Goal: Task Accomplishment & Management: Complete application form

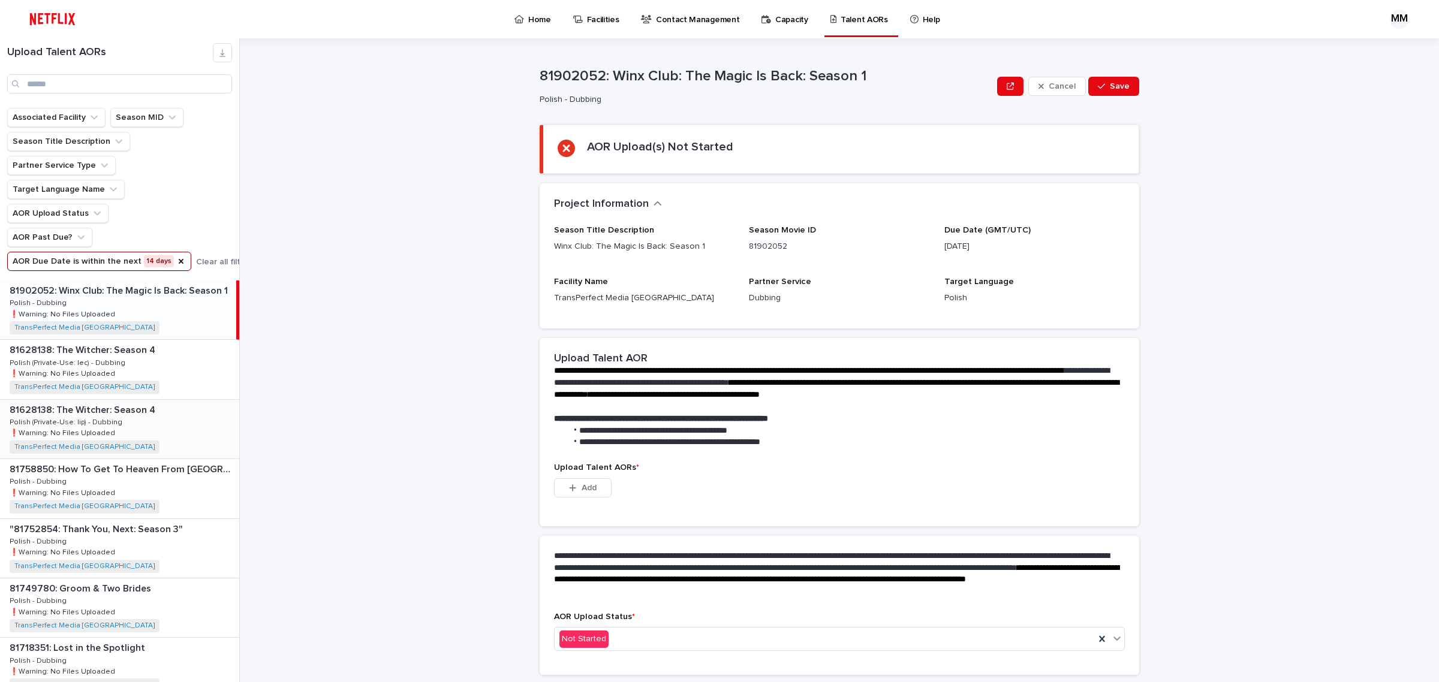
click at [172, 412] on p at bounding box center [122, 410] width 225 height 11
click at [581, 487] on span "Add" at bounding box center [588, 488] width 15 height 8
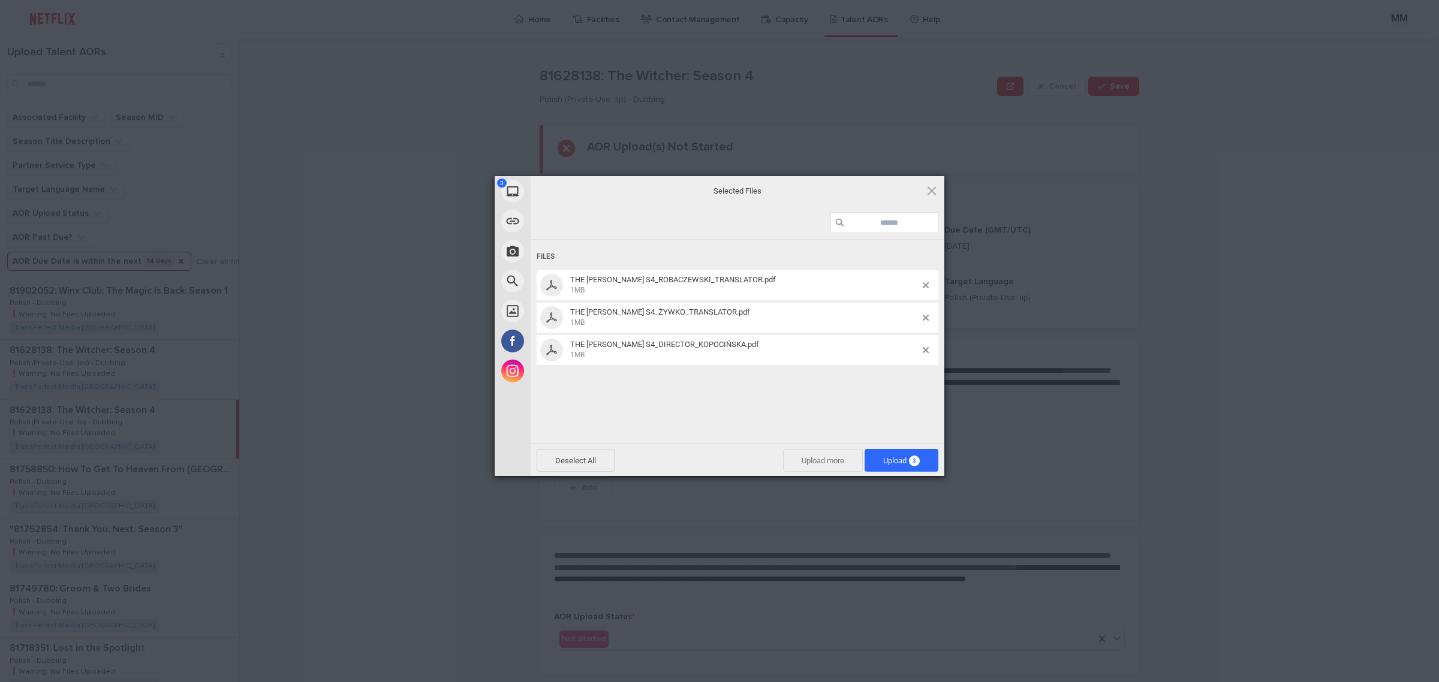
drag, startPoint x: 927, startPoint y: 456, endPoint x: 859, endPoint y: 457, distance: 68.3
click at [926, 460] on span "Upload 3" at bounding box center [901, 460] width 74 height 23
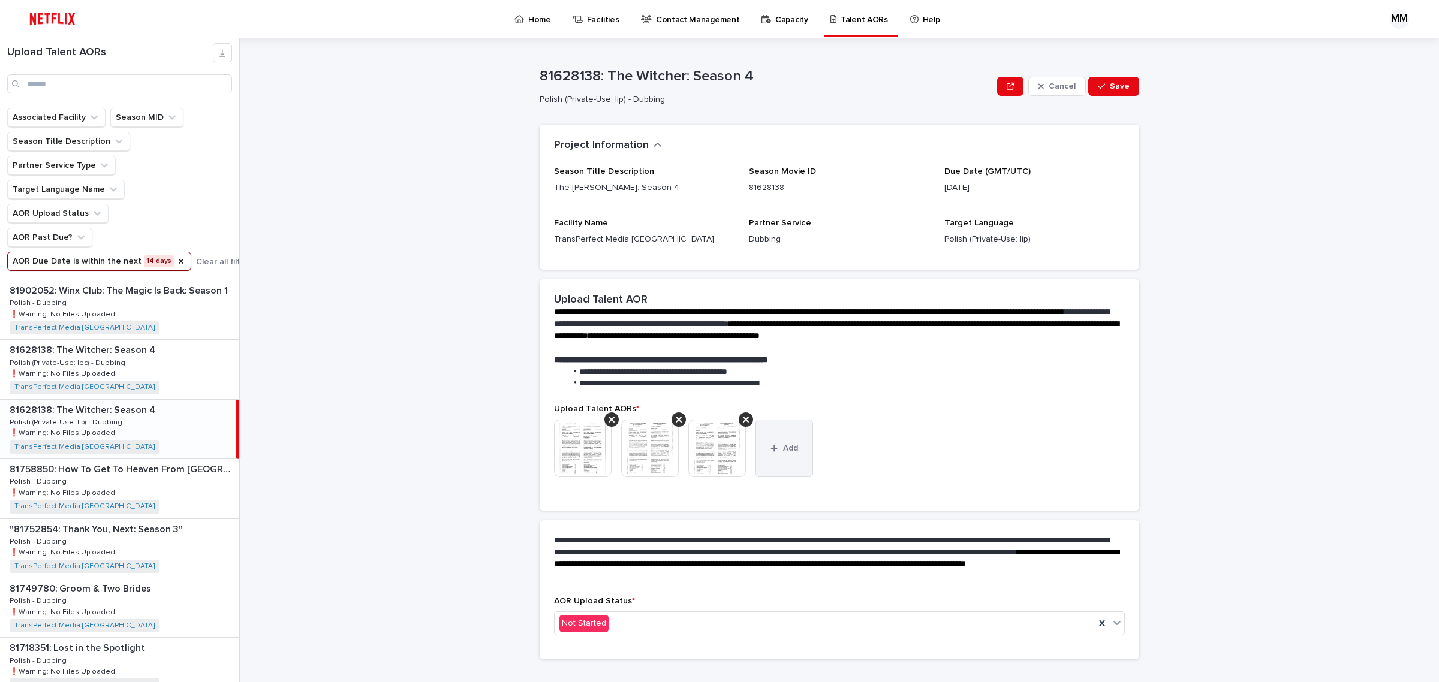
click at [775, 457] on button "Add" at bounding box center [784, 449] width 58 height 58
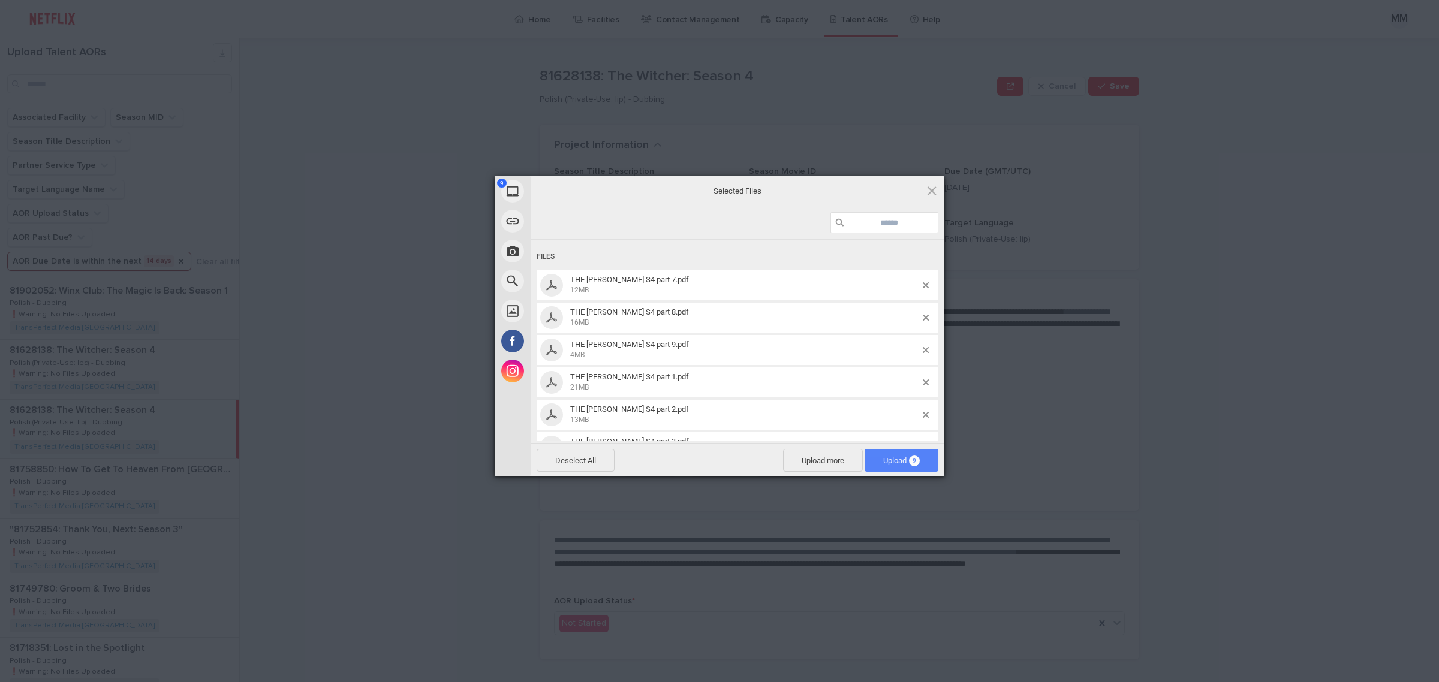
click at [903, 457] on span "Upload 9" at bounding box center [901, 460] width 37 height 9
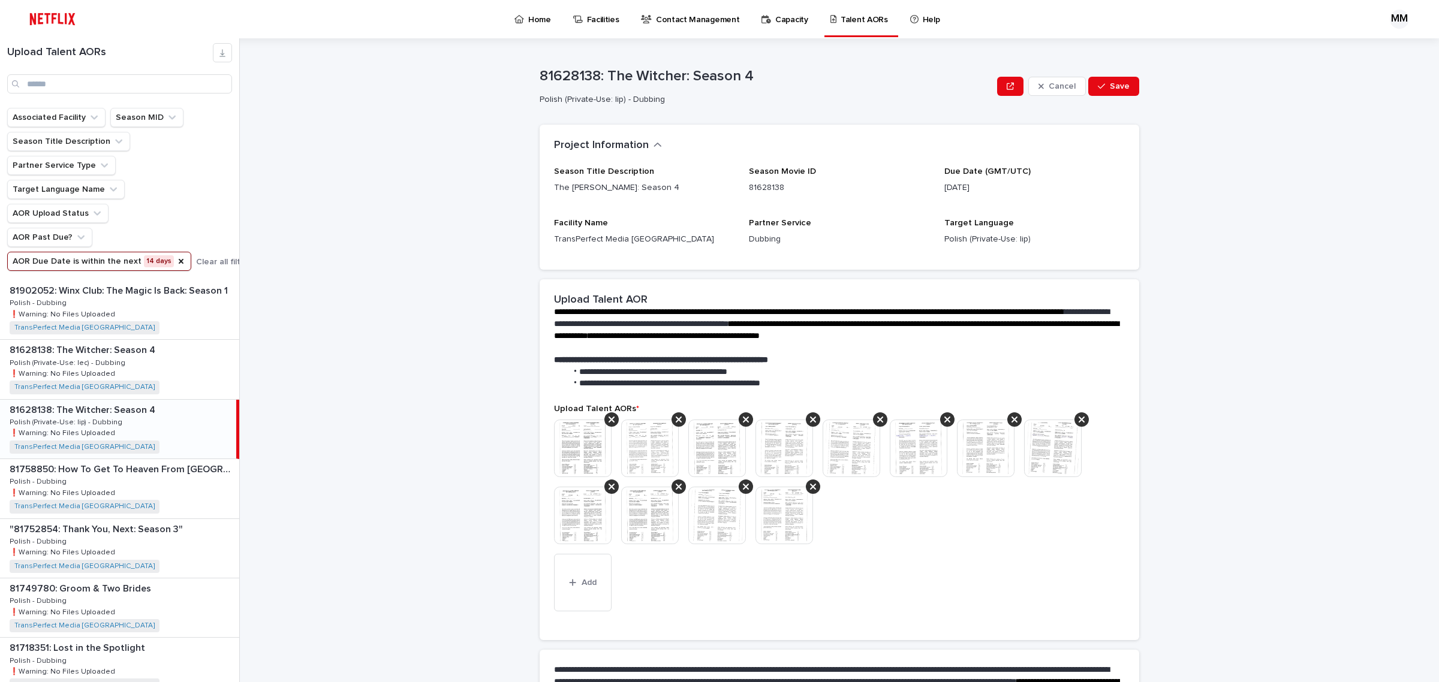
scroll to position [150, 0]
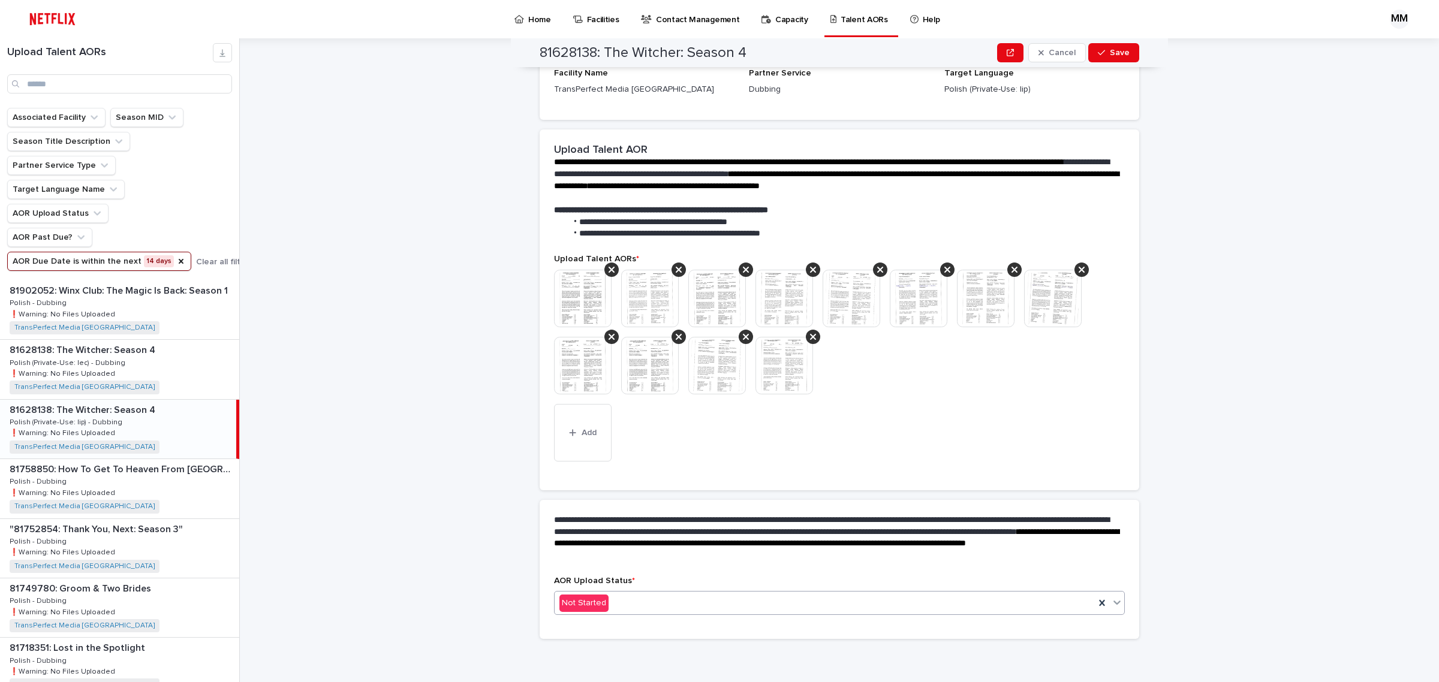
click at [660, 607] on div "Not Started" at bounding box center [824, 603] width 540 height 20
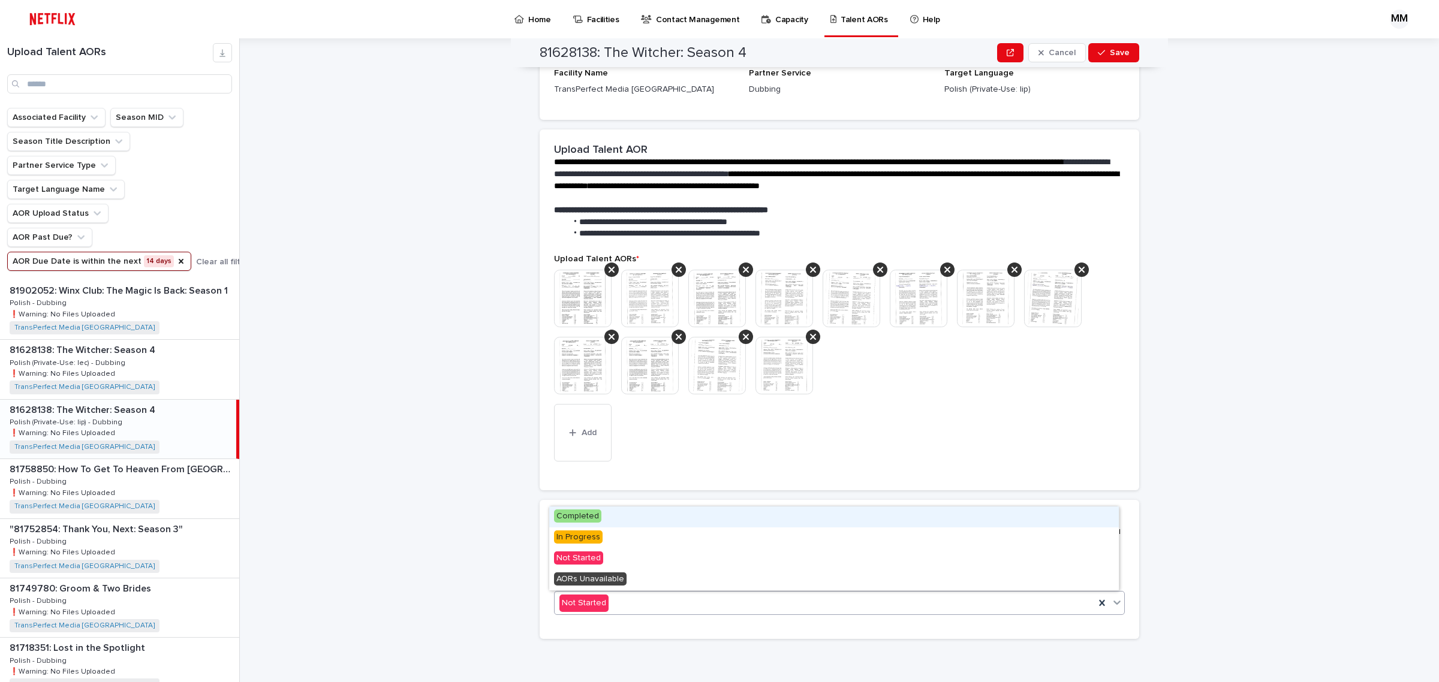
click at [641, 520] on div "Completed" at bounding box center [833, 516] width 569 height 21
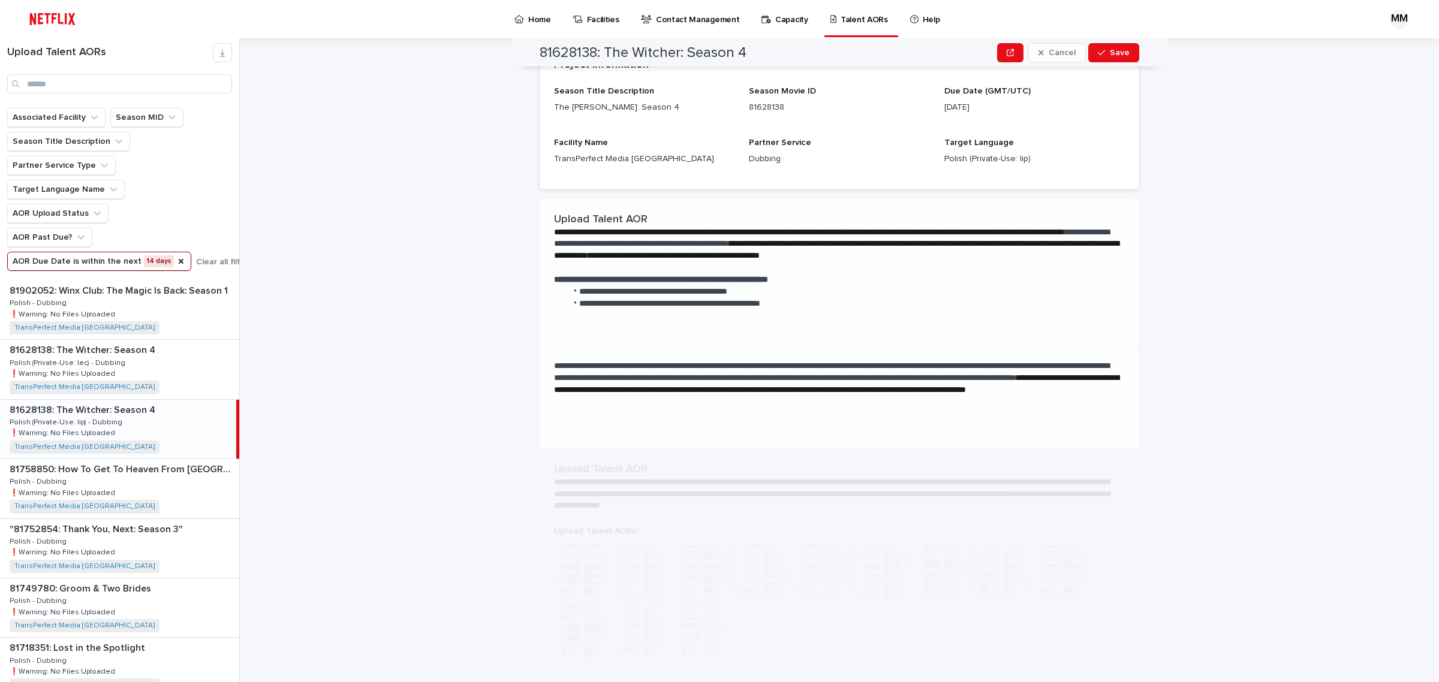
scroll to position [0, 0]
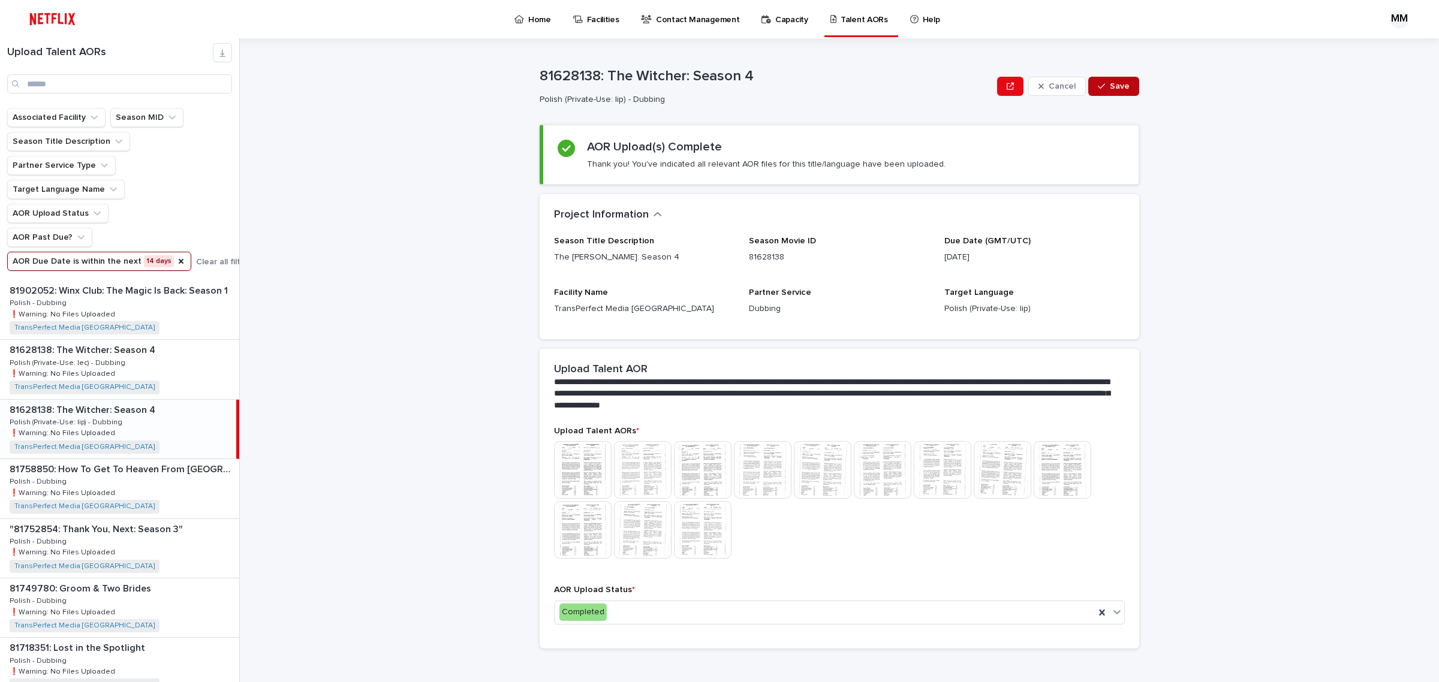
click at [1127, 86] on button "Save" at bounding box center [1113, 86] width 51 height 19
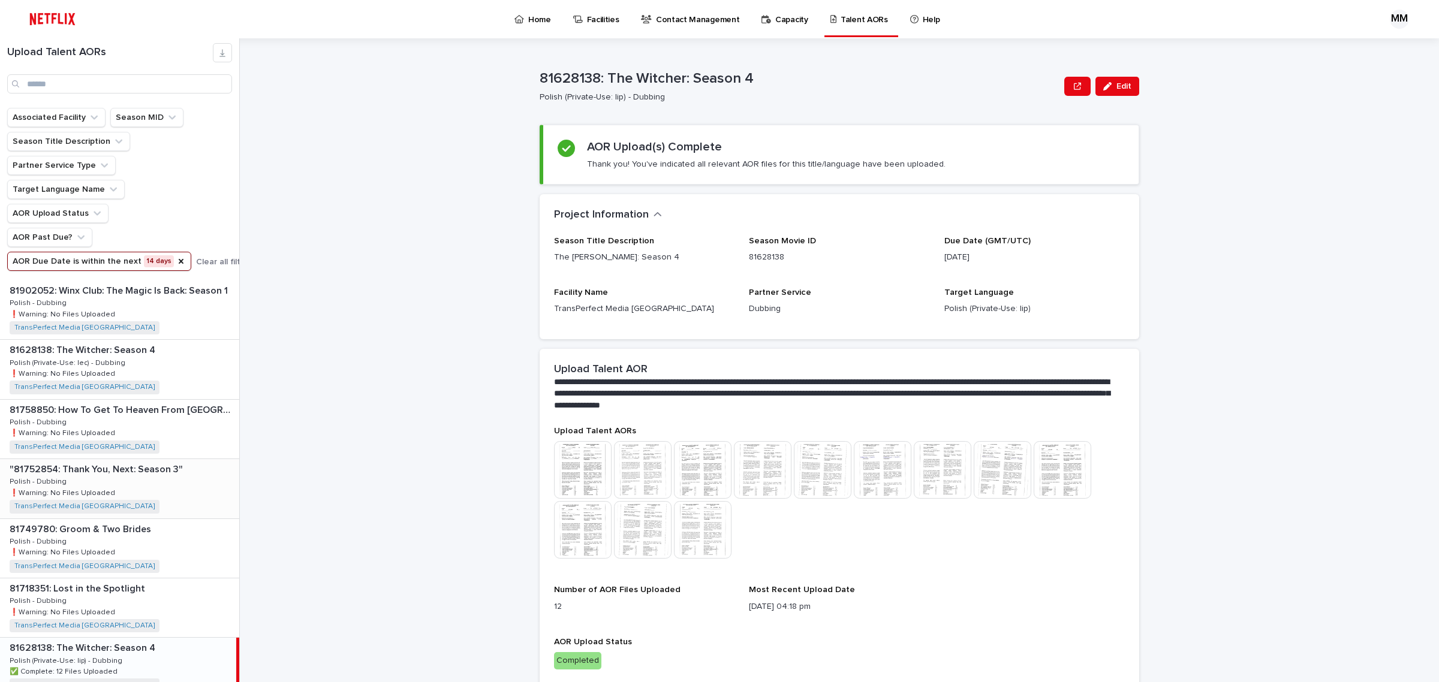
click at [130, 484] on div ""81752854: Thank You, Next: Season 3" "81752854: Thank You, Next: Season 3" Pol…" at bounding box center [119, 488] width 239 height 59
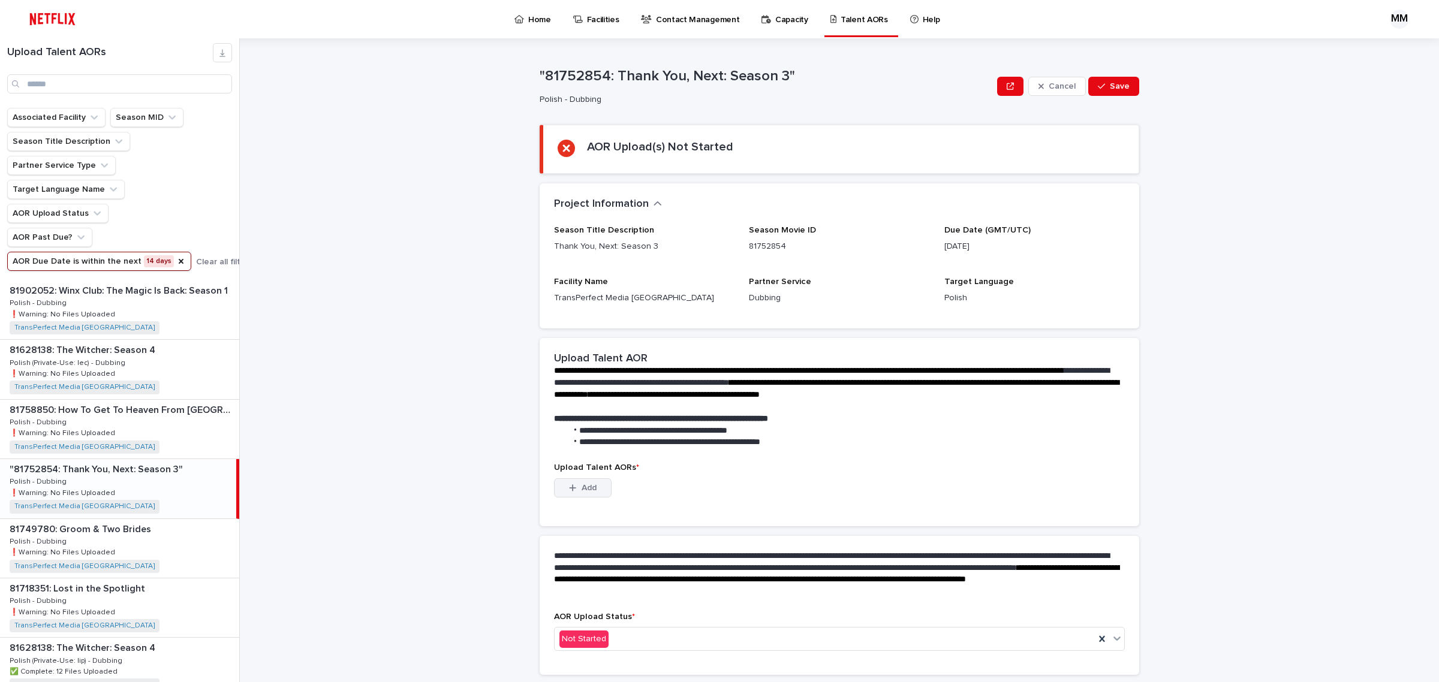
click at [586, 484] on span "Add" at bounding box center [588, 488] width 15 height 8
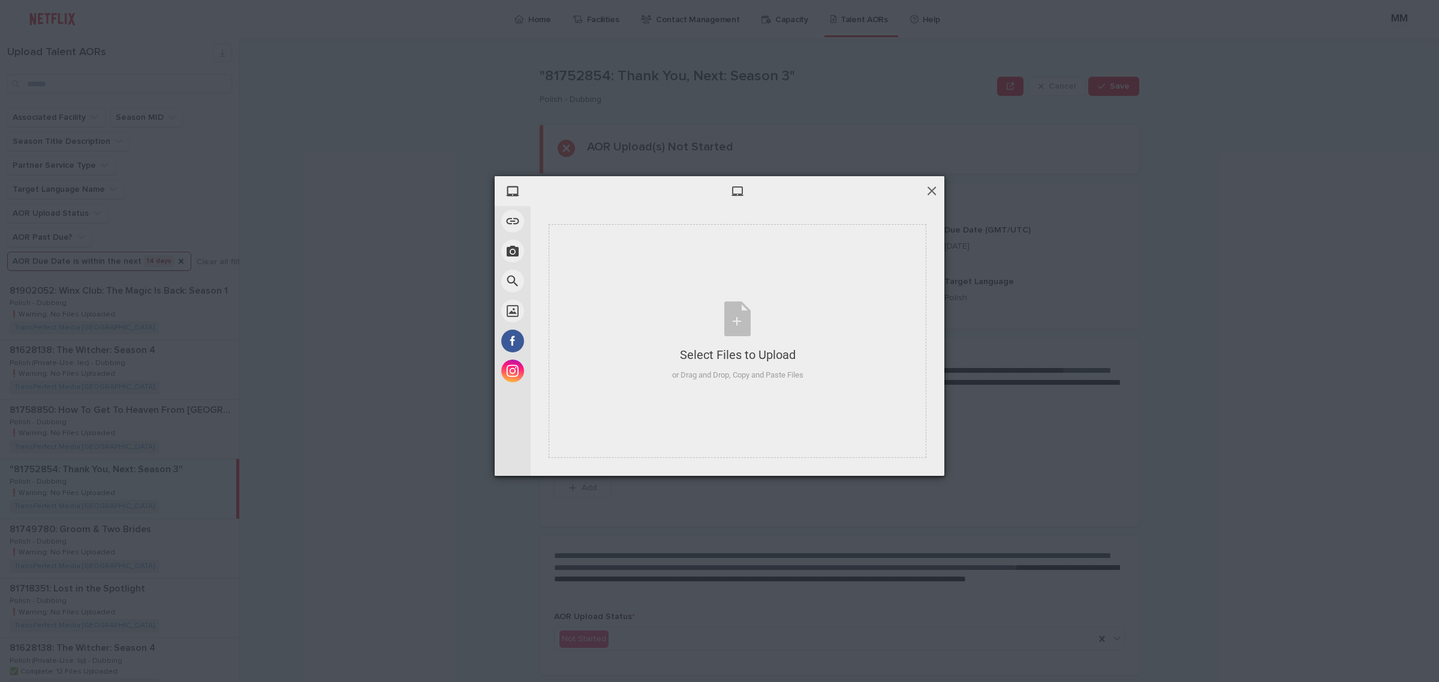
click at [936, 184] on div "My Device Link (URL) Take Photo Web Search Unsplash Facebook Instagram Select F…" at bounding box center [719, 326] width 450 height 300
click at [931, 189] on span at bounding box center [931, 190] width 13 height 13
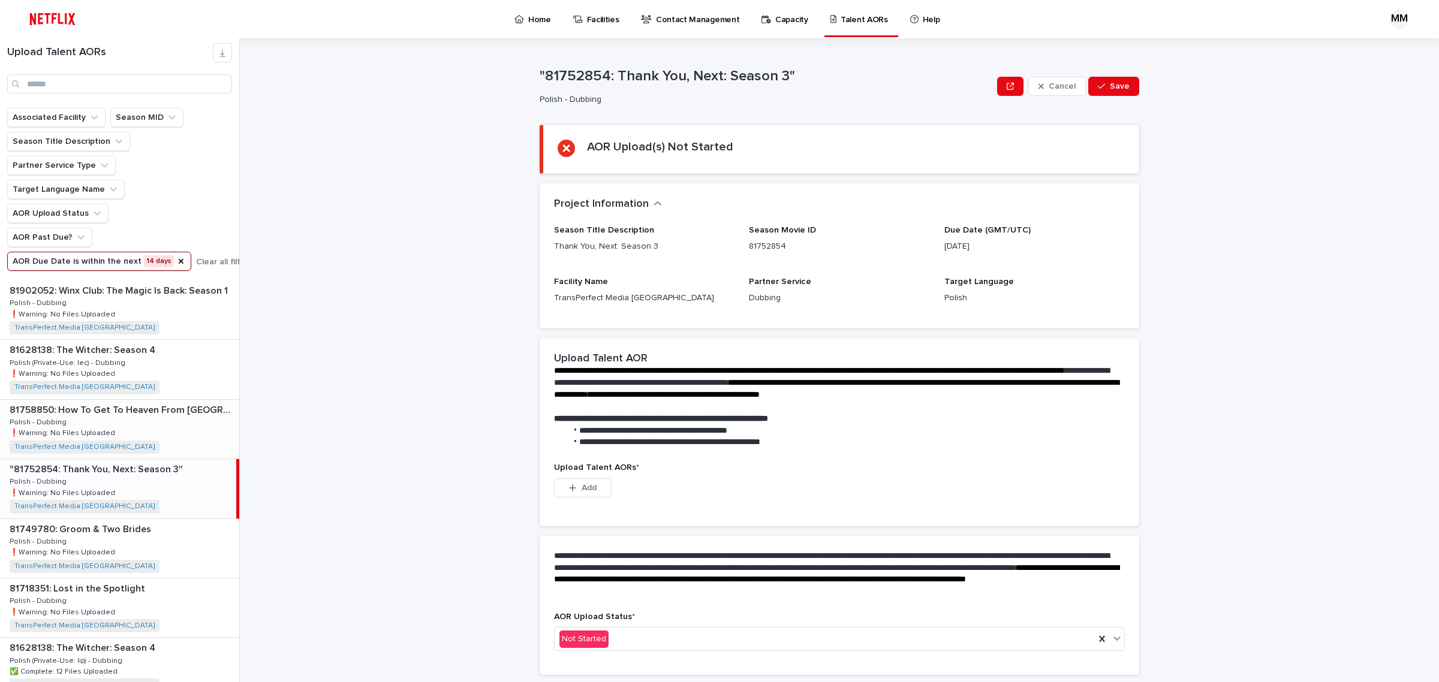
click at [137, 433] on div "81758850: How To Get To Heaven From [GEOGRAPHIC_DATA]: Season 1 81758850: How T…" at bounding box center [119, 429] width 239 height 59
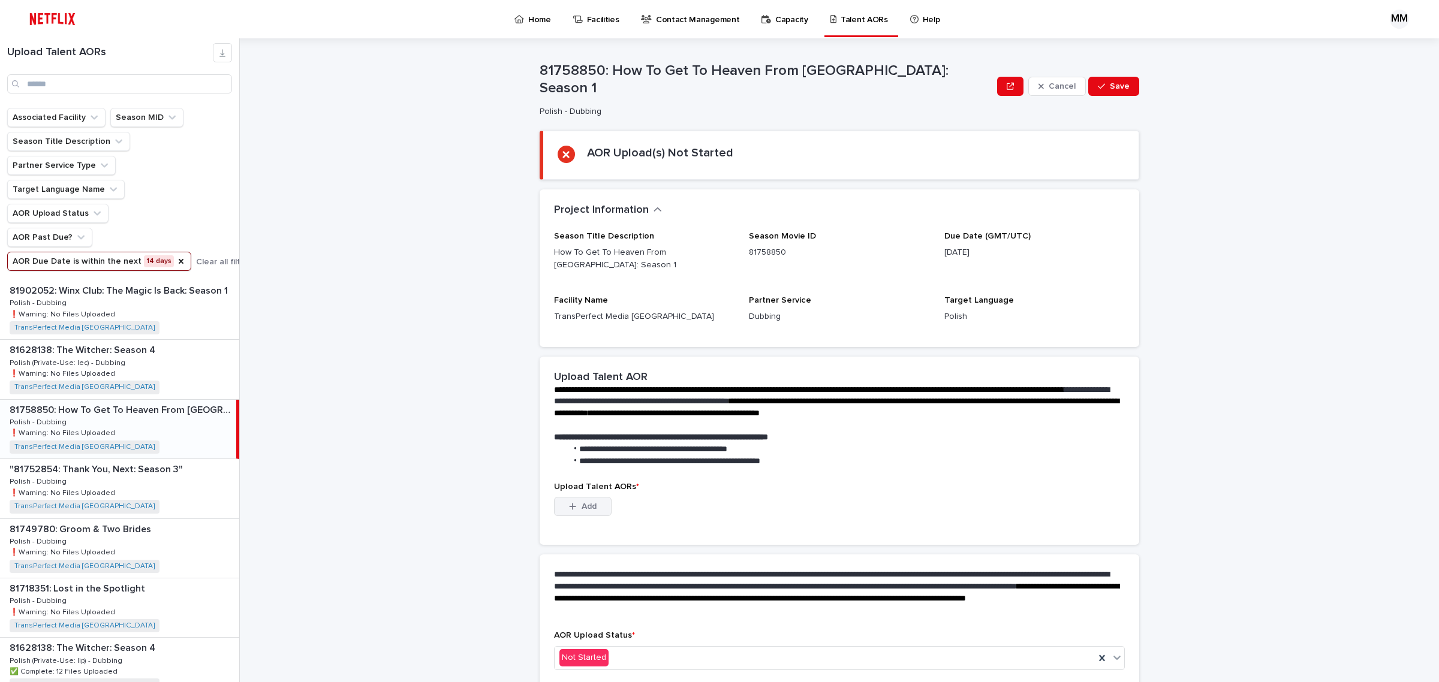
click at [592, 497] on button "Add" at bounding box center [583, 506] width 58 height 19
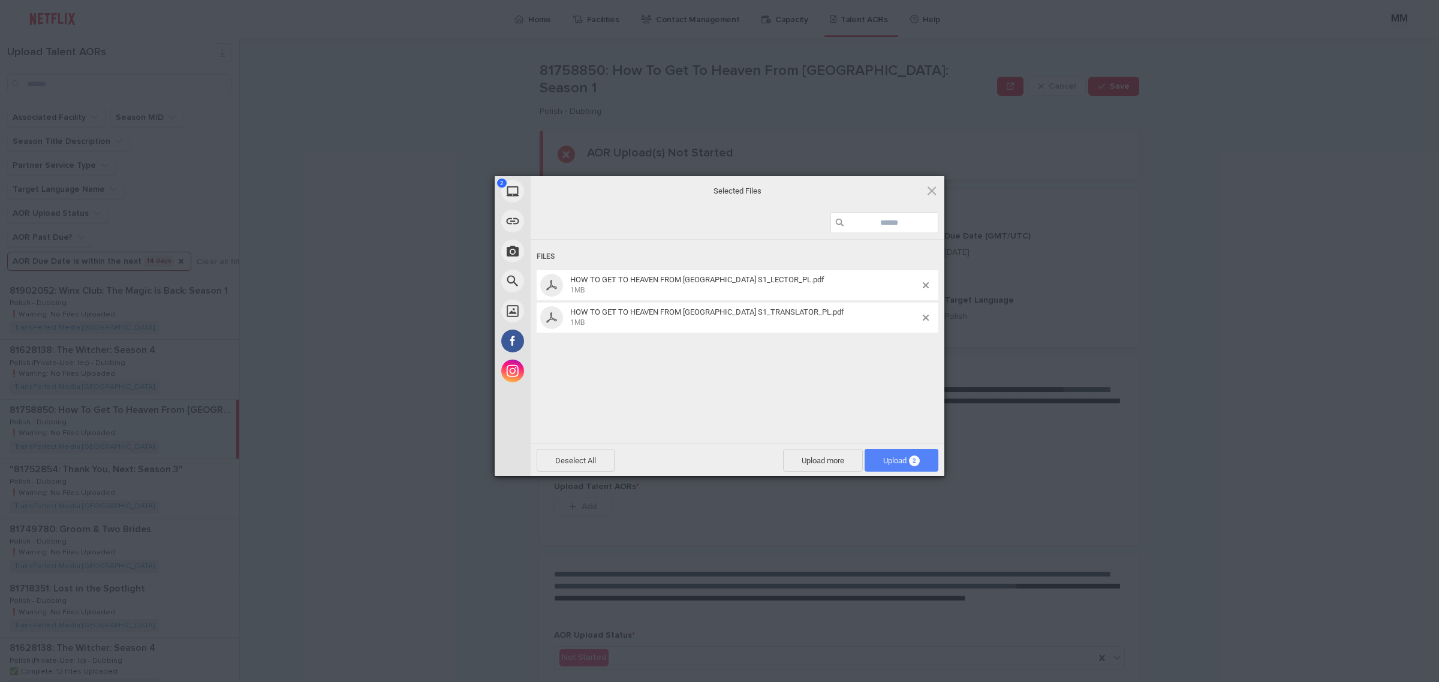
click at [881, 453] on span "Upload 2" at bounding box center [901, 460] width 74 height 23
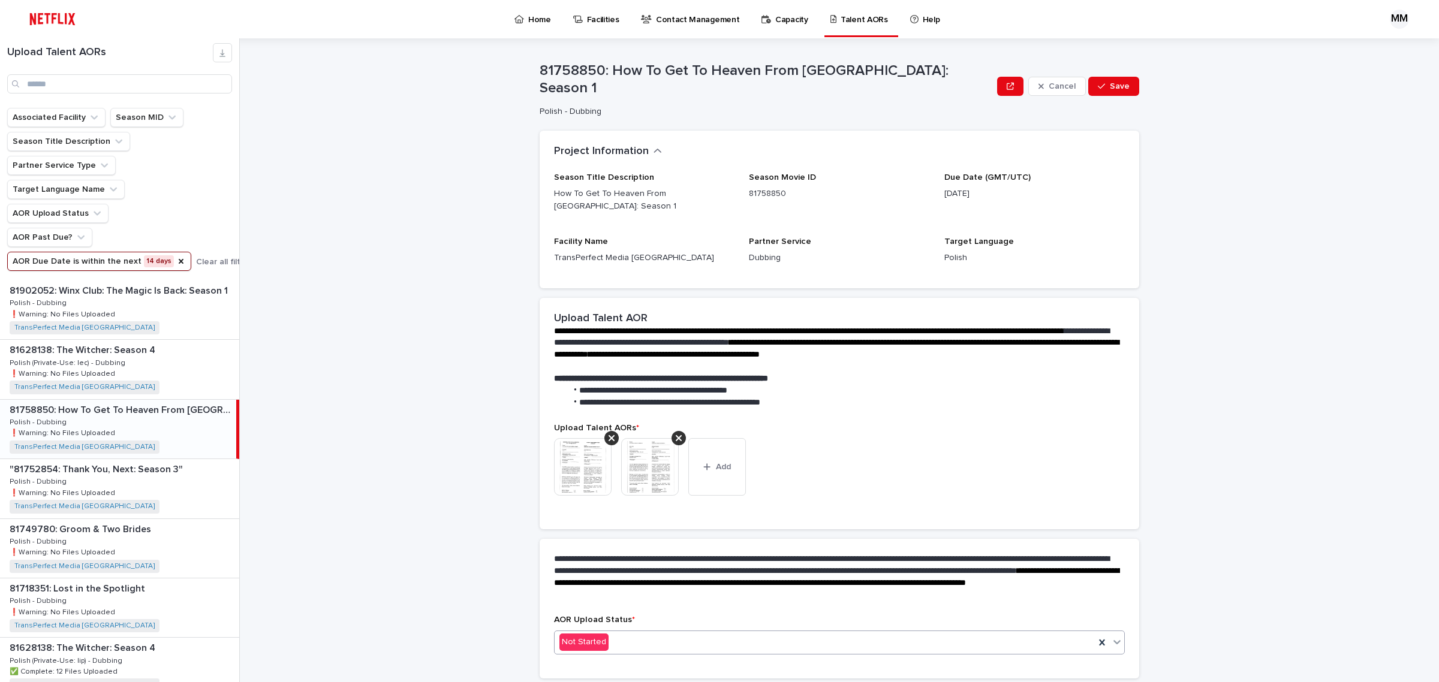
click at [634, 632] on div "Not Started" at bounding box center [824, 642] width 540 height 20
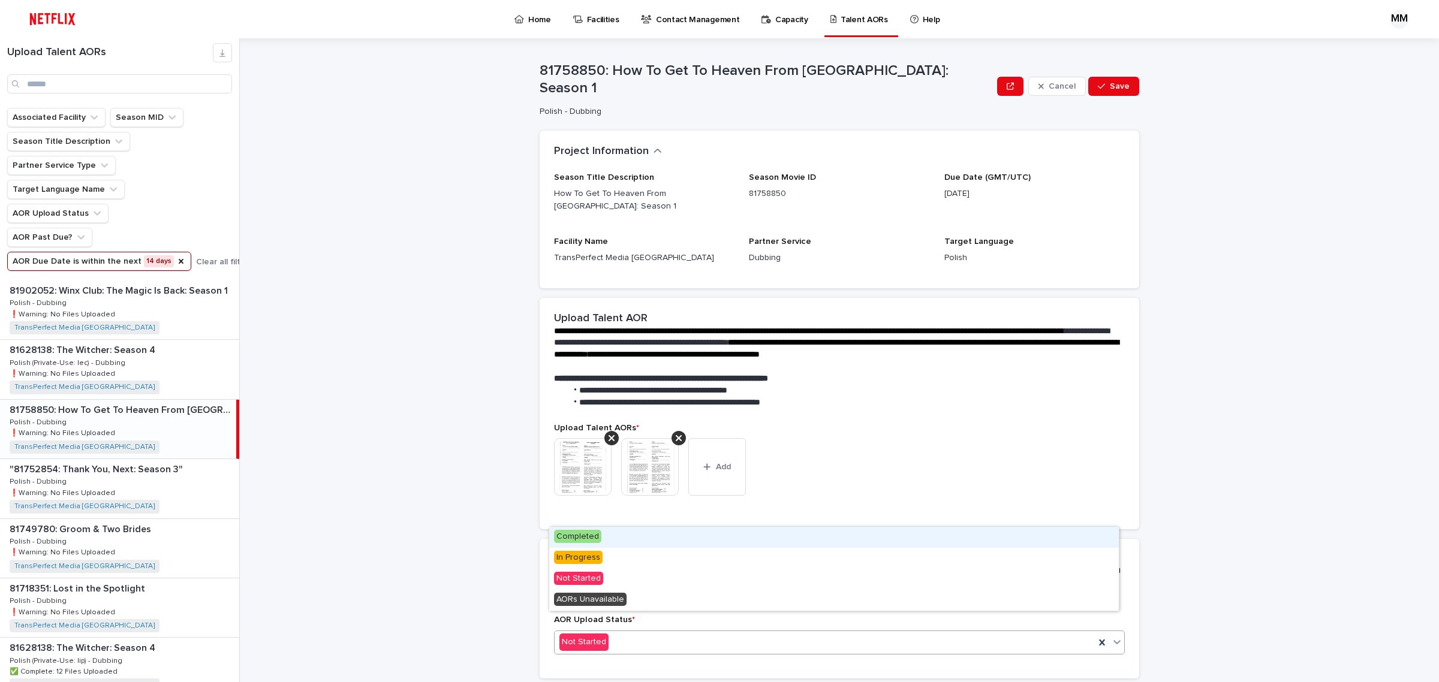
click at [677, 535] on div "Completed" at bounding box center [833, 537] width 569 height 21
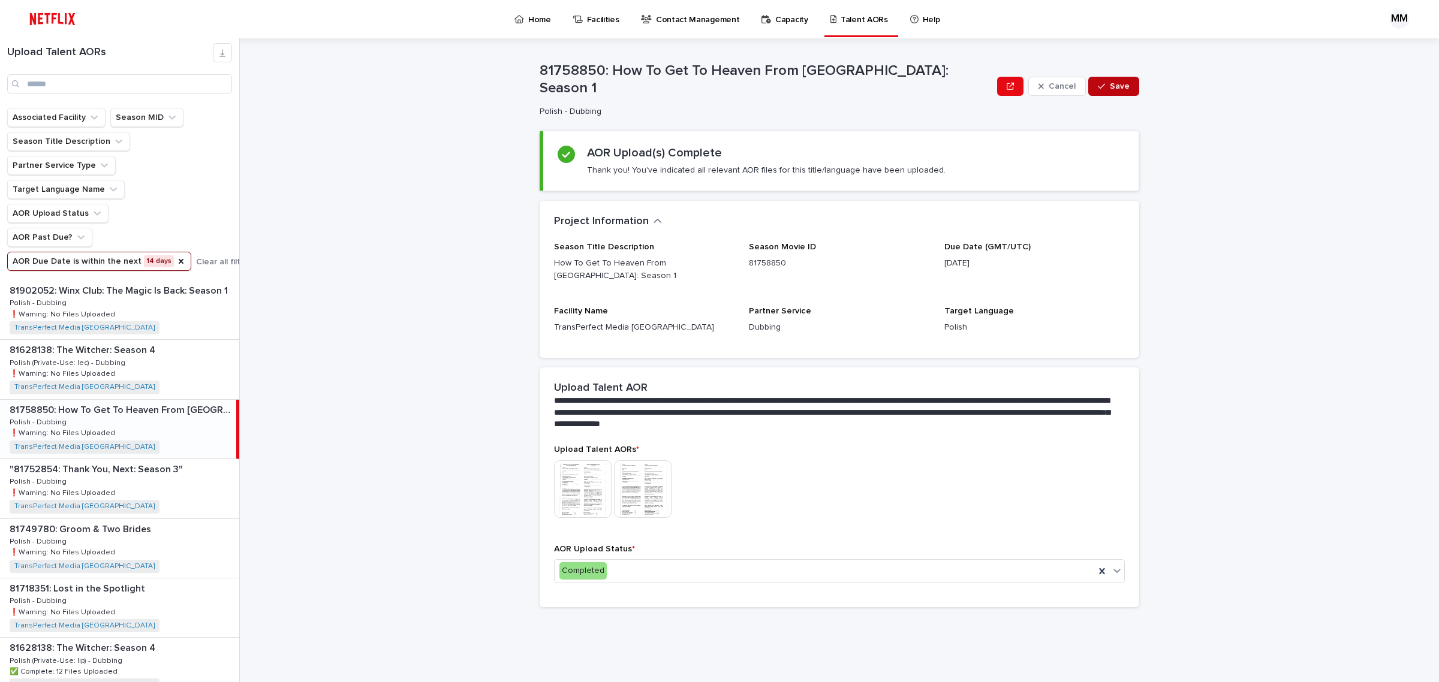
click at [1112, 81] on button "Save" at bounding box center [1113, 86] width 51 height 19
